Goal: Find specific page/section: Find specific page/section

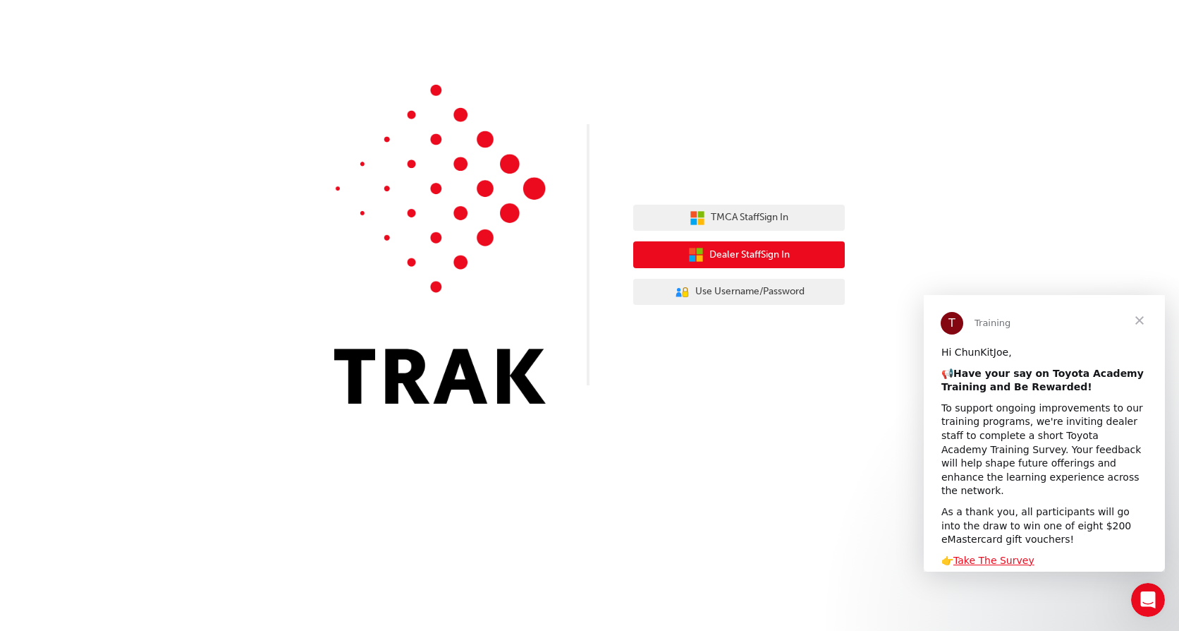
click at [776, 257] on span "Dealer Staff Sign In" at bounding box center [749, 255] width 80 height 16
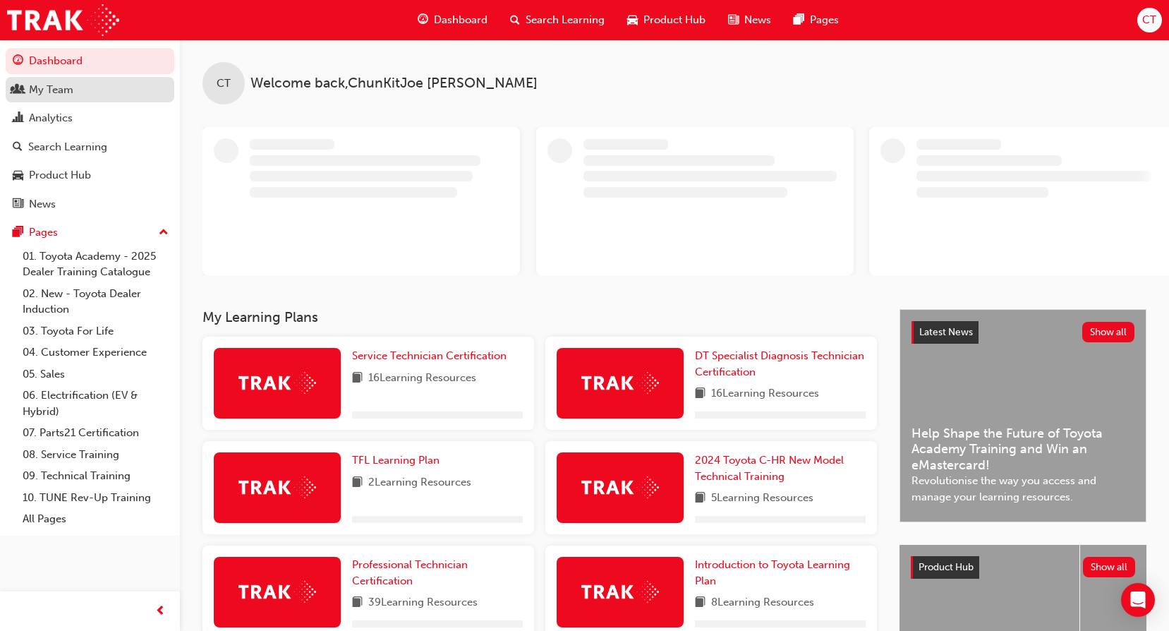
click at [87, 93] on div "My Team" at bounding box center [90, 90] width 154 height 18
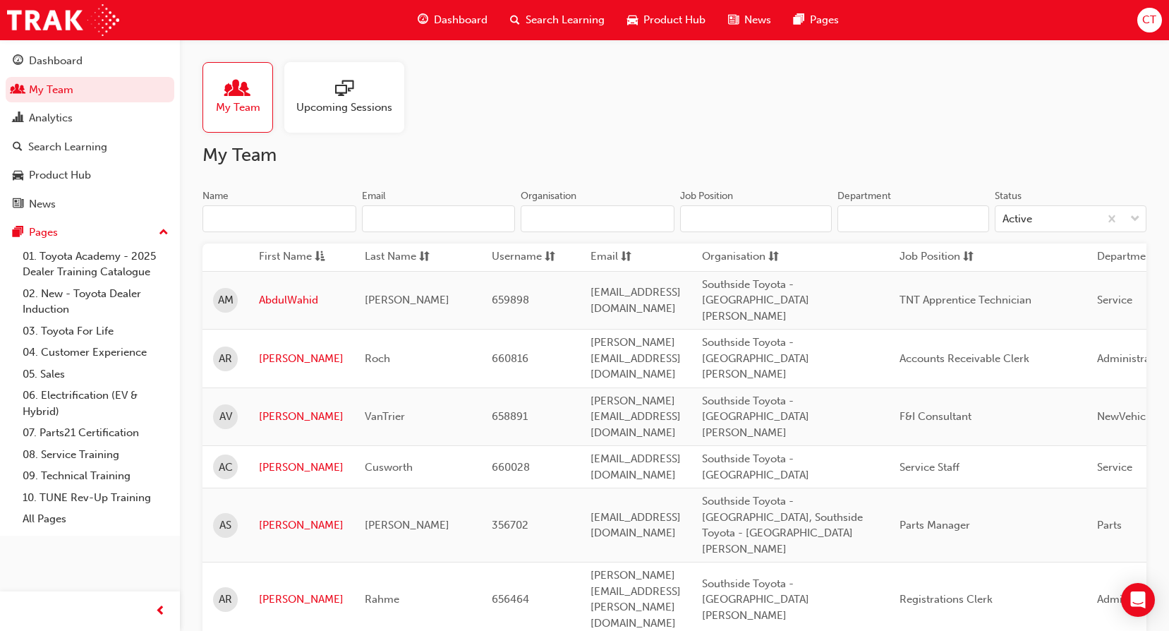
click at [310, 227] on input "Name" at bounding box center [279, 218] width 154 height 27
type input "a"
click at [281, 459] on link "[PERSON_NAME]" at bounding box center [301, 467] width 85 height 16
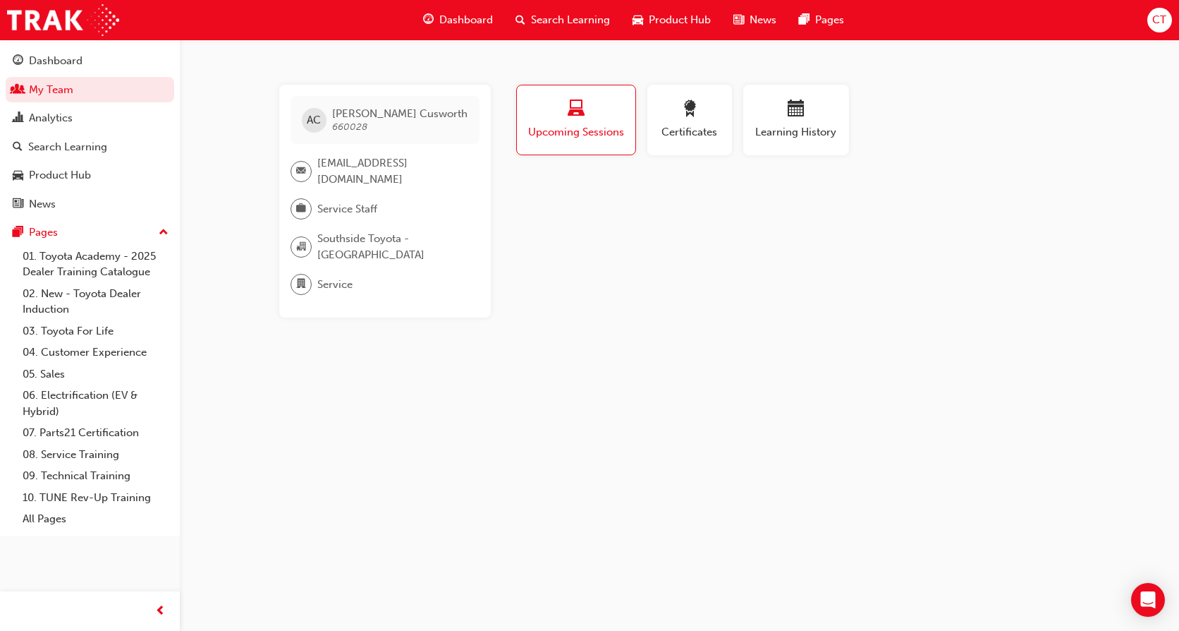
click at [590, 115] on div "button" at bounding box center [576, 111] width 97 height 22
click at [542, 117] on div "button" at bounding box center [576, 111] width 97 height 22
click at [791, 121] on div "button" at bounding box center [796, 111] width 85 height 22
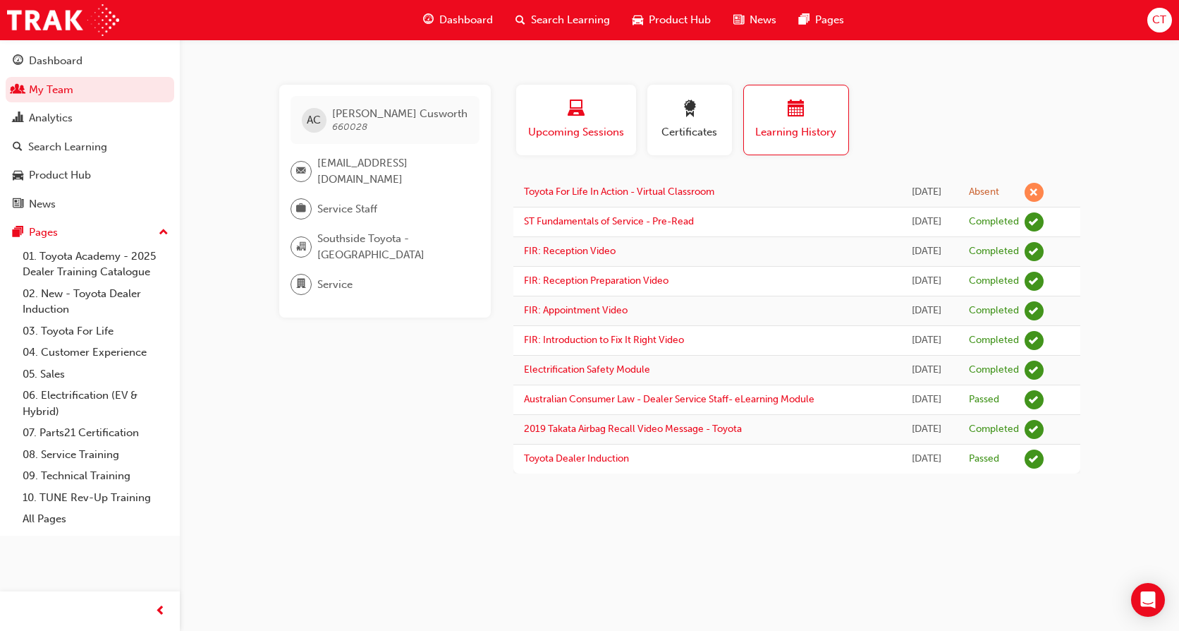
click at [557, 109] on div "button" at bounding box center [576, 111] width 99 height 22
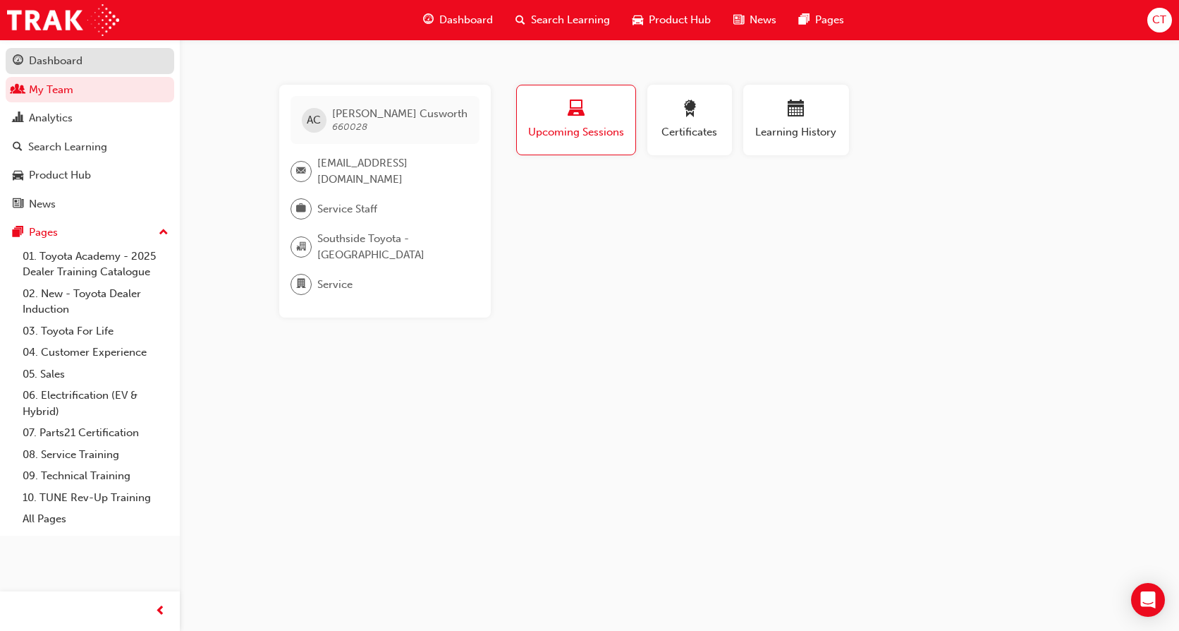
click at [61, 66] on div "Dashboard" at bounding box center [56, 61] width 54 height 16
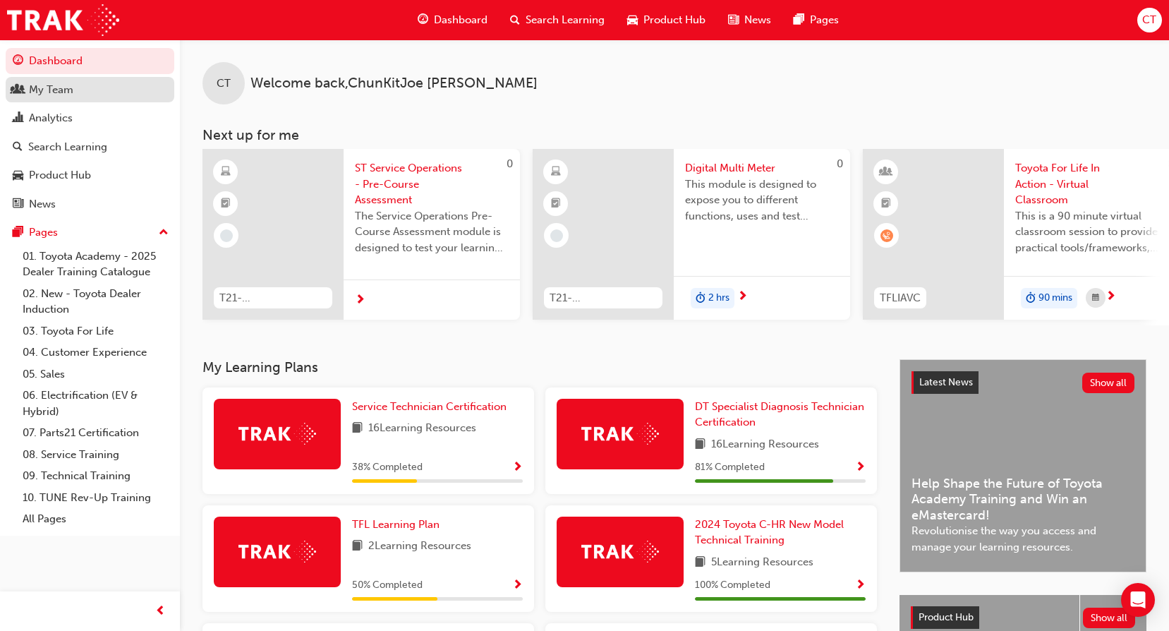
click at [63, 95] on div "My Team" at bounding box center [51, 90] width 44 height 16
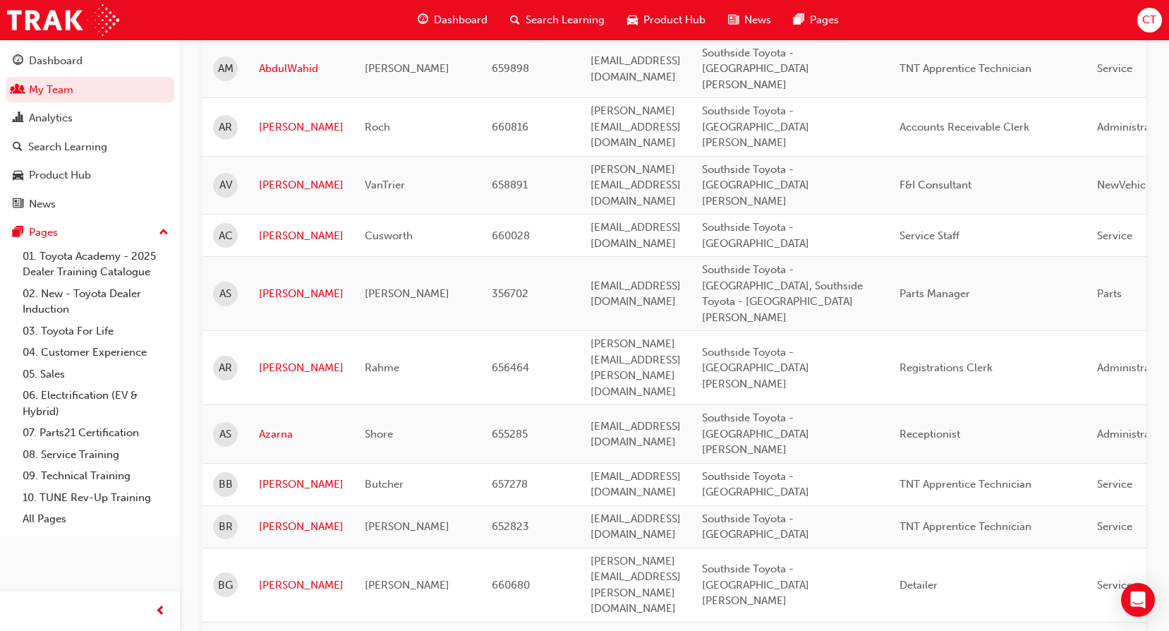
scroll to position [232, 0]
